Goal: Task Accomplishment & Management: Use online tool/utility

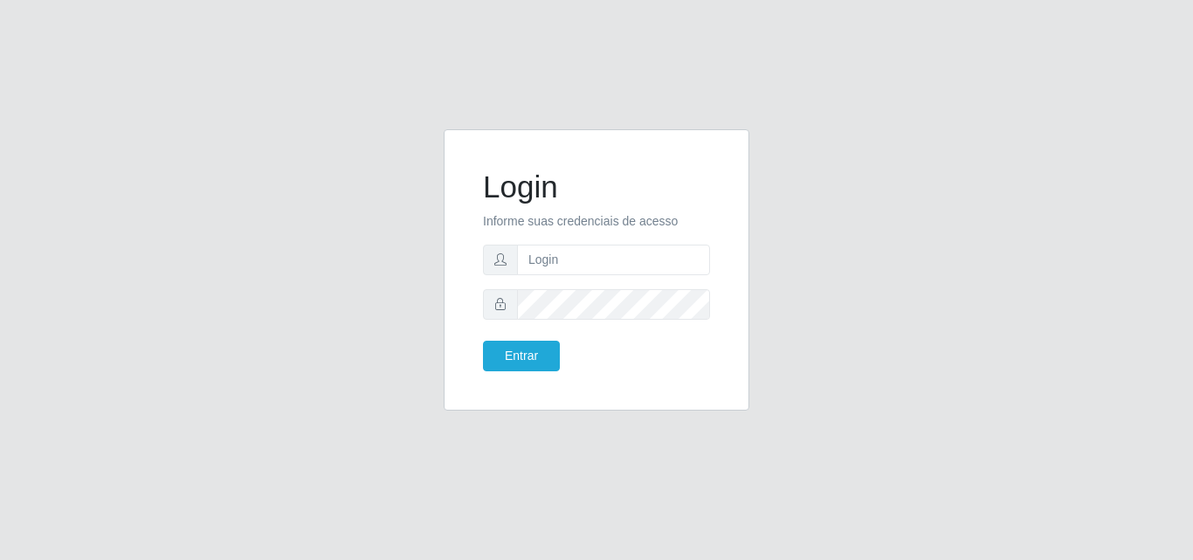
type input "vitoria@saullus"
click at [483, 341] on button "Entrar" at bounding box center [521, 356] width 77 height 31
click at [494, 360] on button "Entrar" at bounding box center [521, 356] width 77 height 31
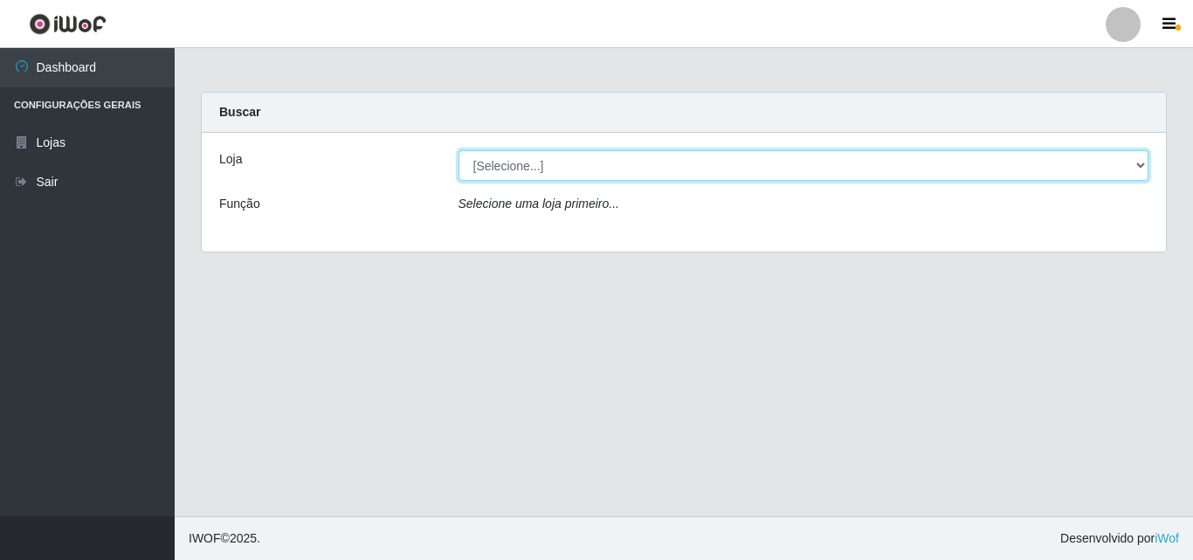
click at [589, 171] on select "[Selecione...] Saullus Supermercados" at bounding box center [804, 165] width 691 height 31
select select "423"
click at [459, 150] on select "[Selecione...] Saullus Supermercados" at bounding box center [804, 165] width 691 height 31
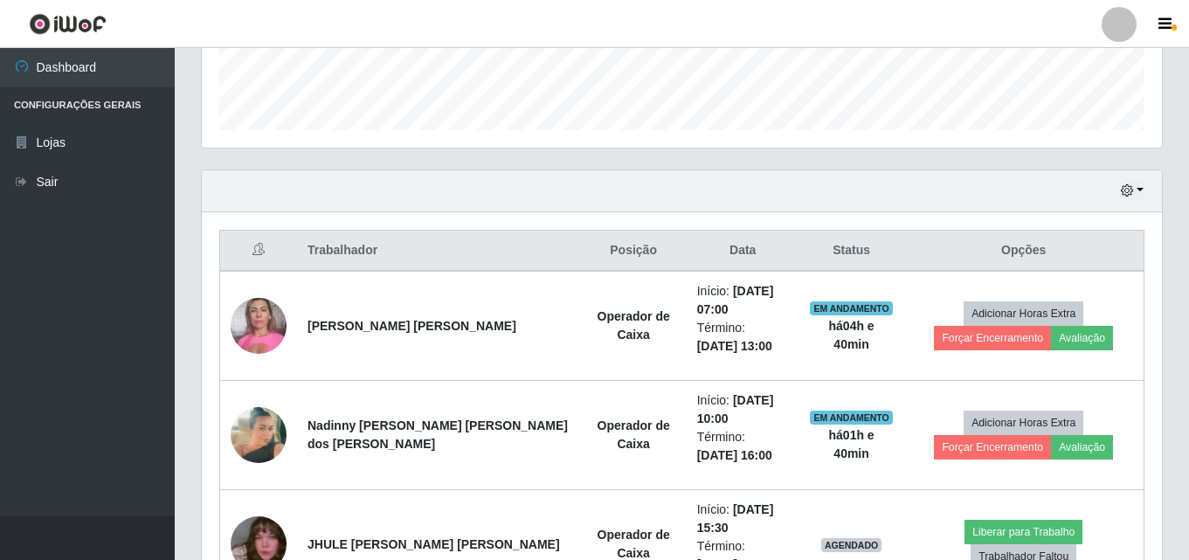
scroll to position [524, 0]
